Goal: Check status: Check status

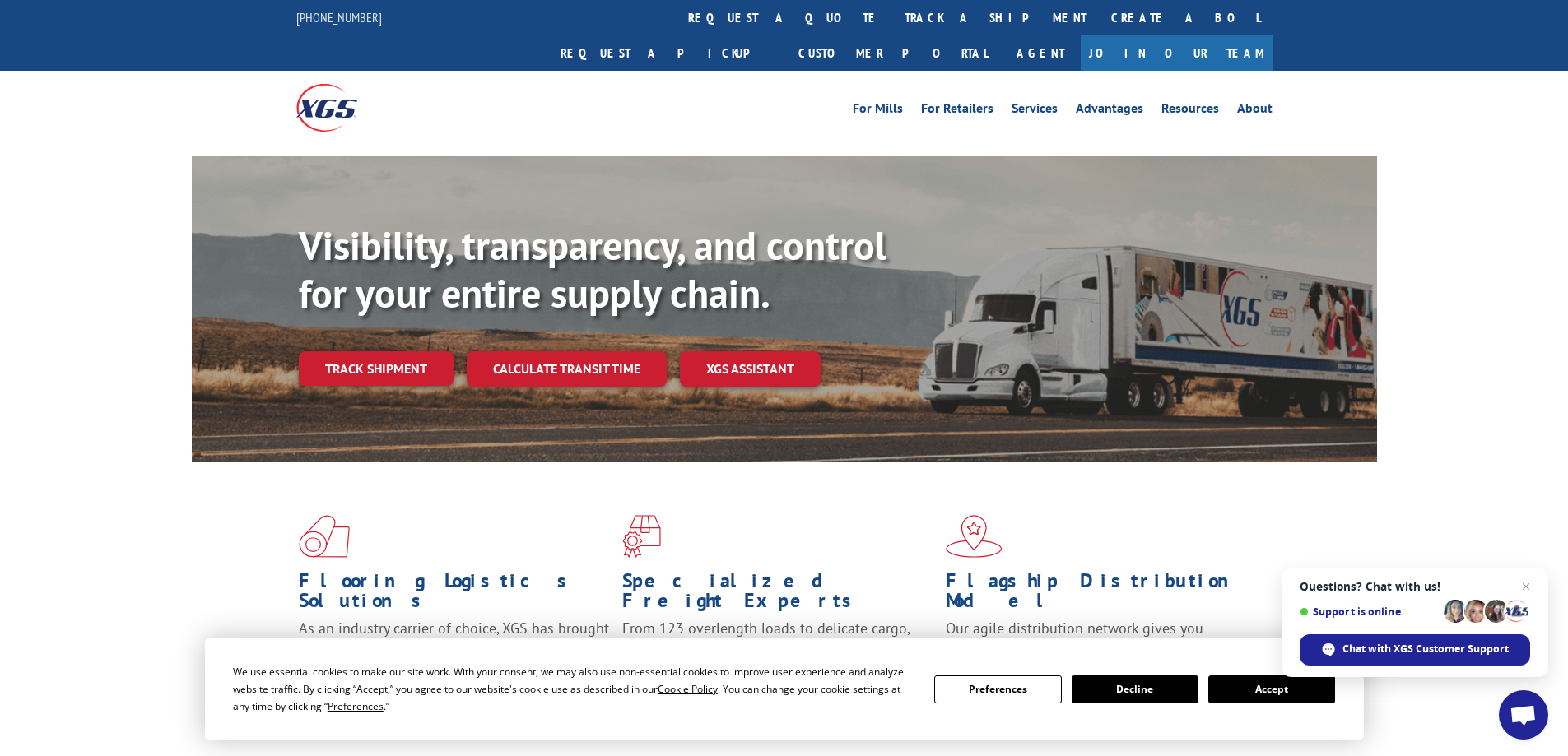
click at [1287, 688] on button "Accept" at bounding box center [1272, 689] width 127 height 28
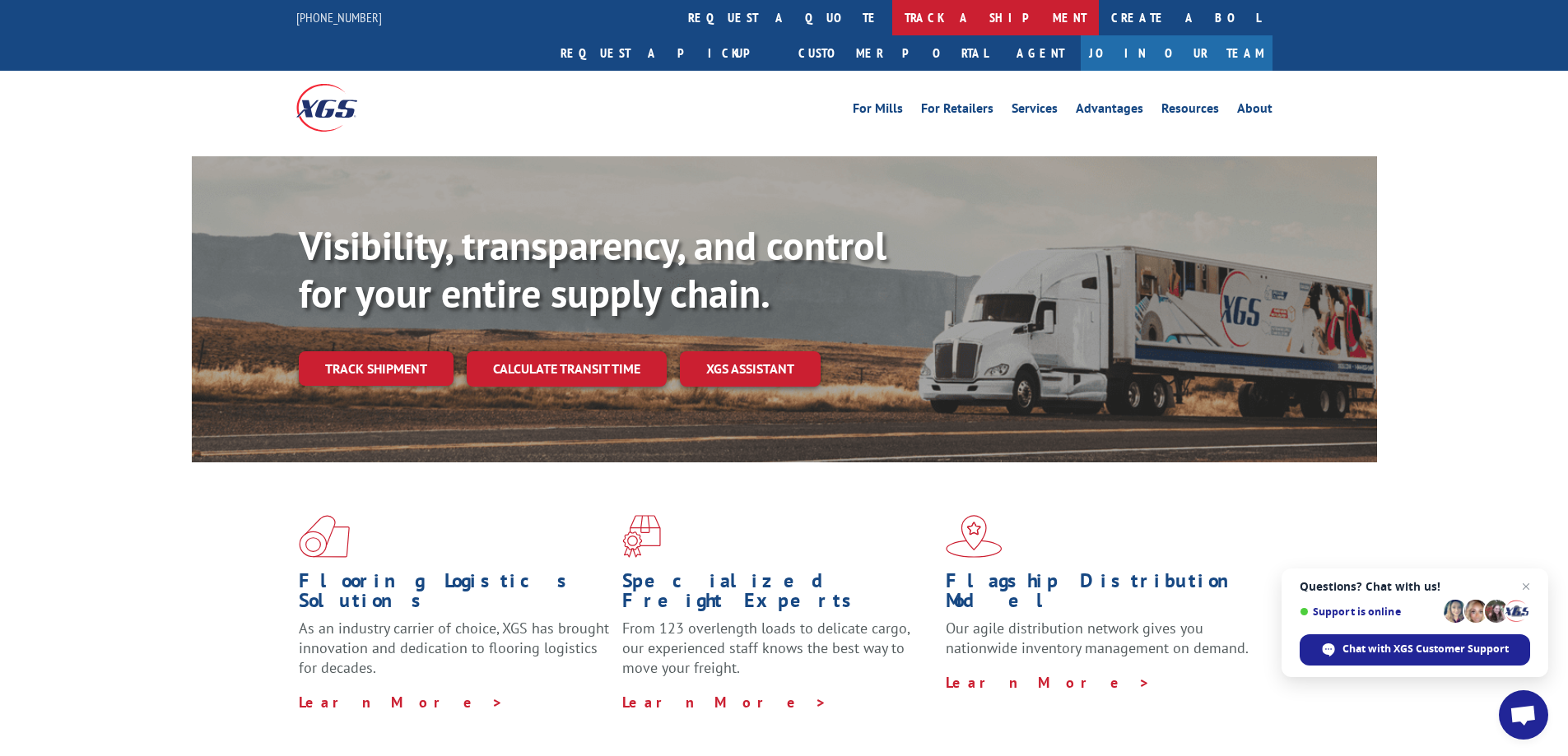
click at [893, 19] on link "track a shipment" at bounding box center [996, 17] width 207 height 36
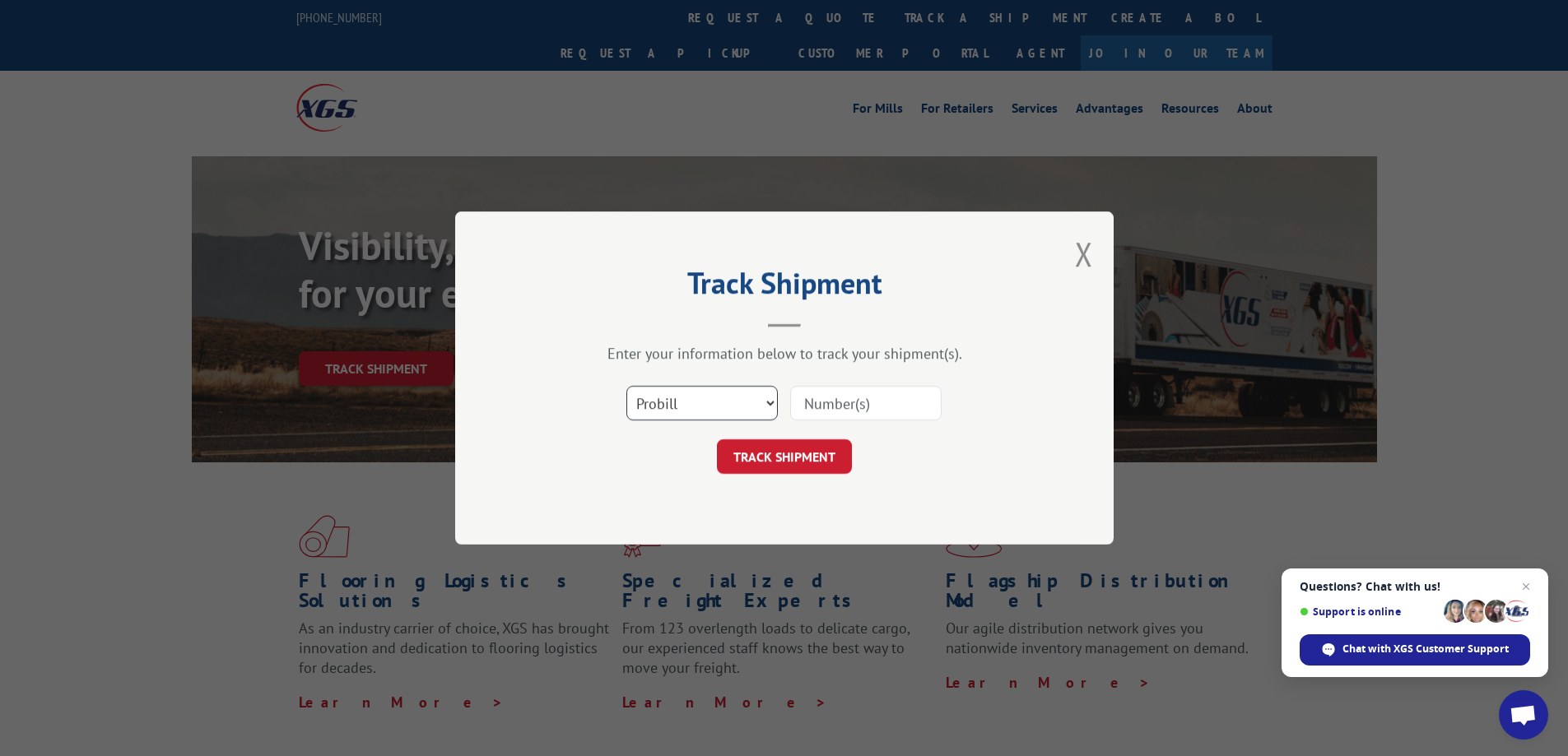
click at [766, 401] on select "Select category... Probill BOL PO" at bounding box center [702, 403] width 152 height 35
select select "bol"
click at [627, 386] on select "Select category... Probill BOL PO" at bounding box center [702, 403] width 152 height 35
click at [841, 406] on input at bounding box center [866, 403] width 152 height 35
type input "5282307"
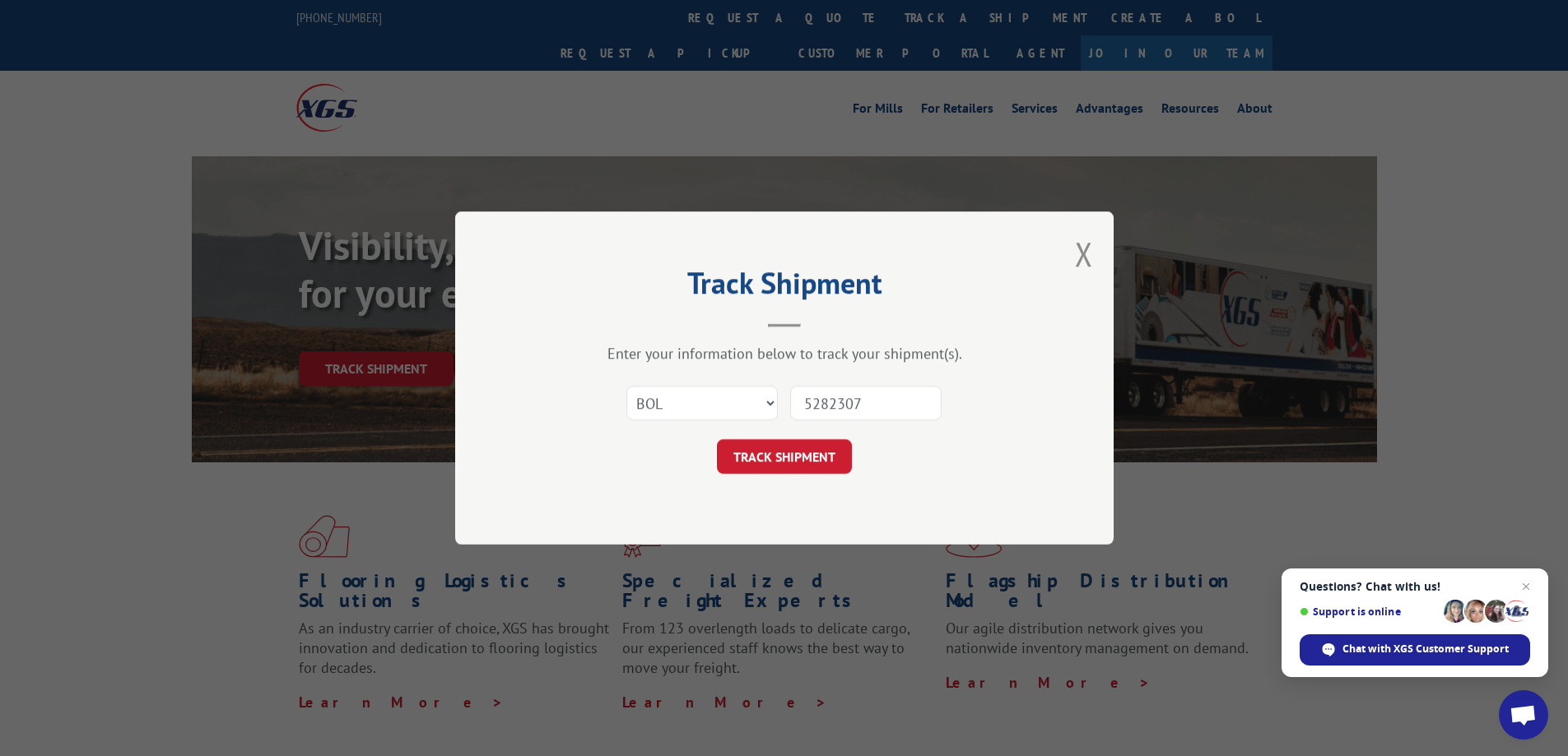
click at [808, 457] on button "TRACK SHIPMENT" at bounding box center [784, 457] width 135 height 35
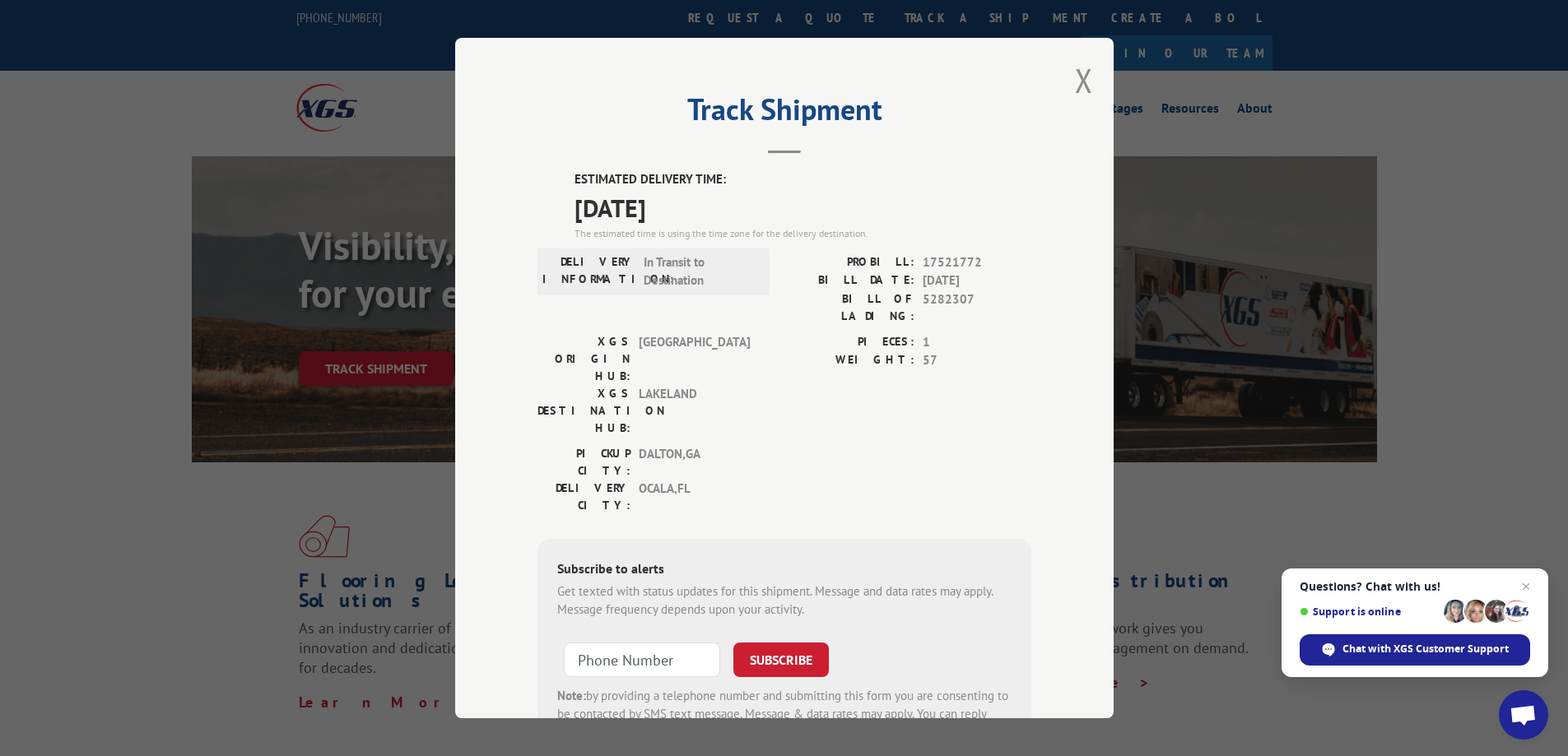
drag, startPoint x: 717, startPoint y: 268, endPoint x: 827, endPoint y: 216, distance: 121.7
click at [827, 216] on span "[DATE]" at bounding box center [803, 208] width 457 height 37
